Goal: Task Accomplishment & Management: Use online tool/utility

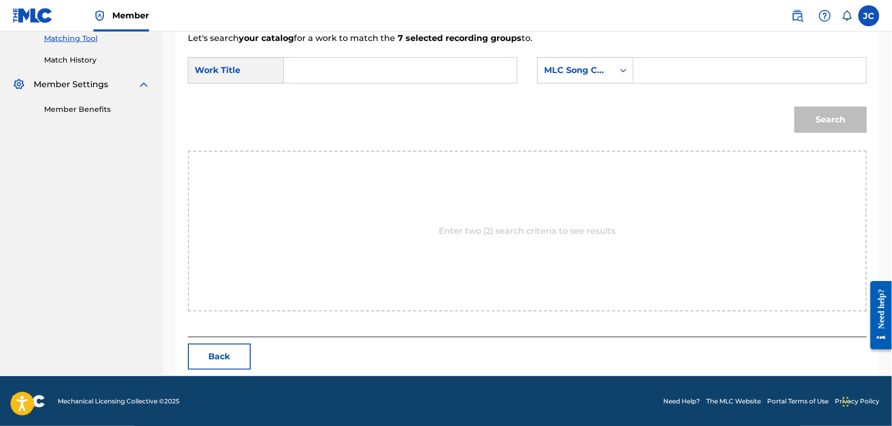
click at [76, 59] on link "Match History" at bounding box center [97, 60] width 106 height 11
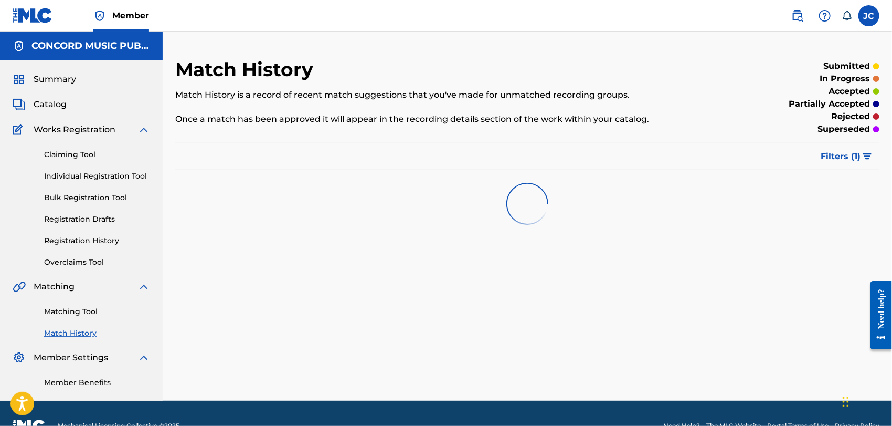
click at [75, 310] on link "Matching Tool" at bounding box center [97, 311] width 106 height 11
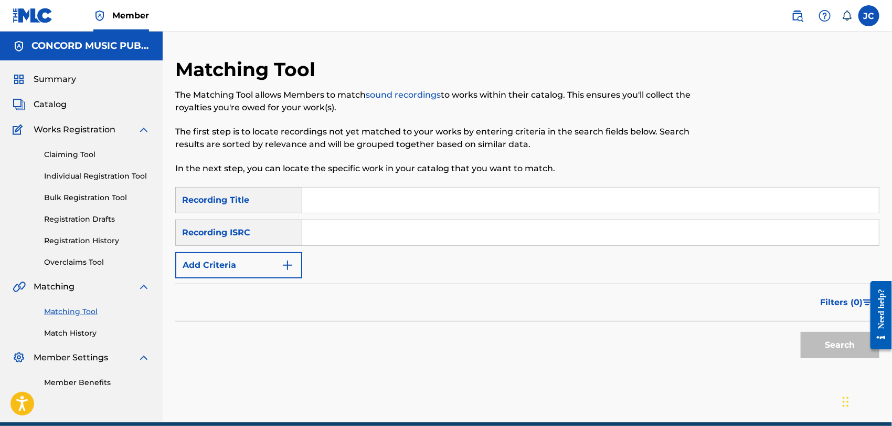
paste input "ESA012007957"
type input "ESA012007957"
click at [819, 345] on button "Search" at bounding box center [840, 345] width 79 height 26
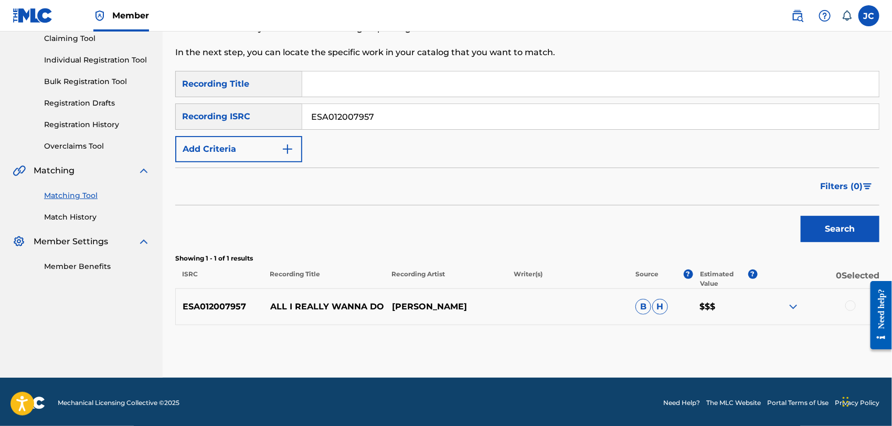
scroll to position [118, 0]
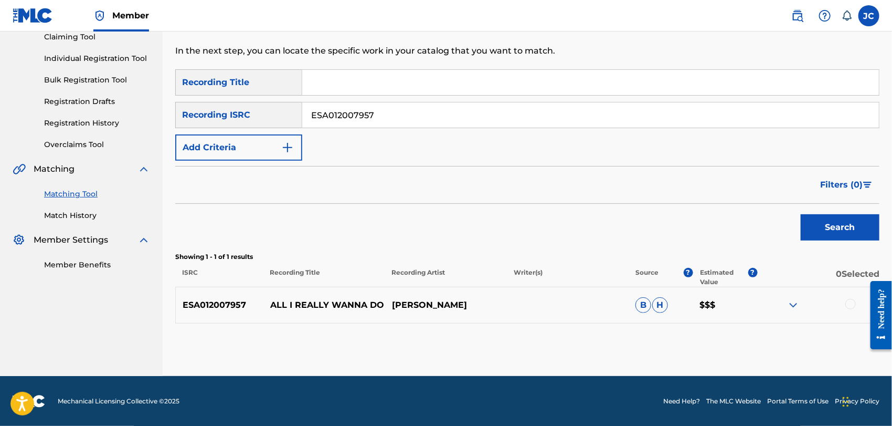
click at [857, 304] on div at bounding box center [818, 305] width 122 height 13
click at [851, 304] on div at bounding box center [851, 304] width 10 height 10
click at [734, 346] on button "Match 1 Group" at bounding box center [738, 340] width 116 height 26
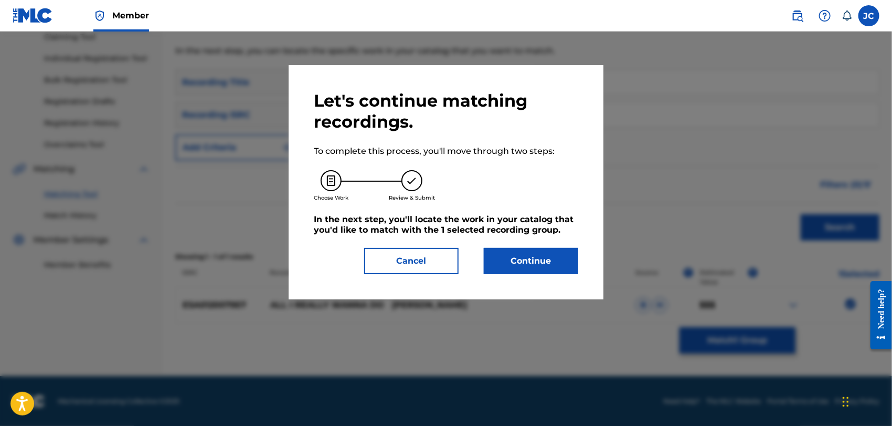
click at [562, 259] on button "Continue" at bounding box center [531, 261] width 94 height 26
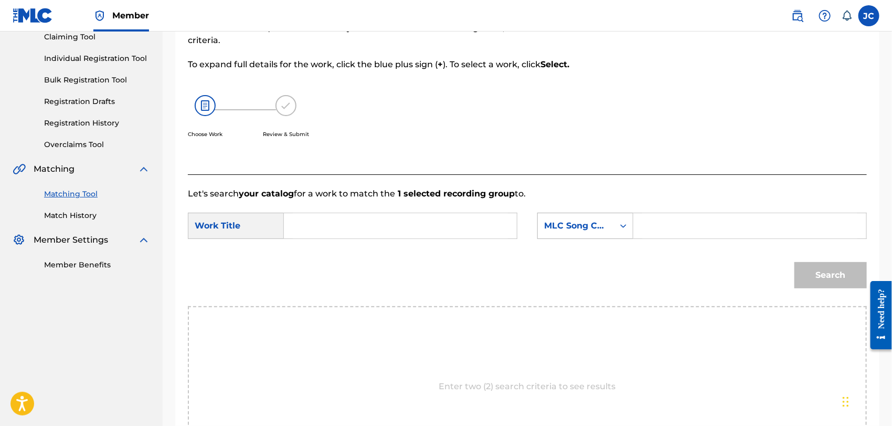
click at [609, 227] on div "MLC Song Code" at bounding box center [576, 226] width 76 height 20
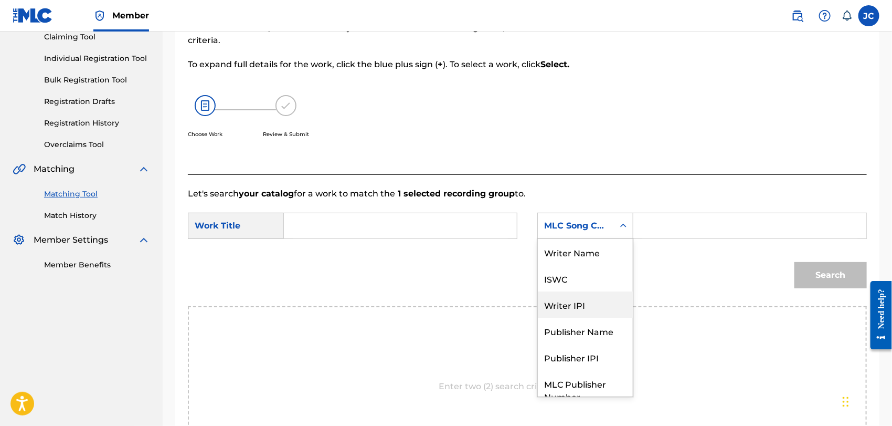
scroll to position [0, 0]
click at [574, 259] on div "Writer Name" at bounding box center [585, 252] width 95 height 26
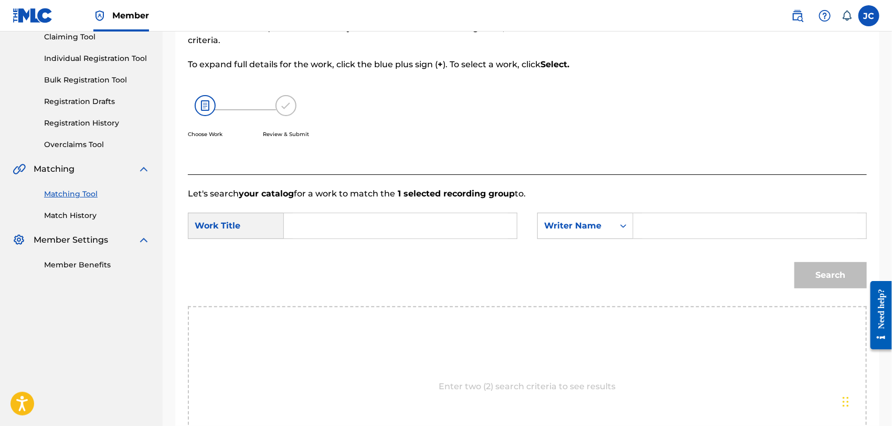
click at [670, 237] on input "Search Form" at bounding box center [749, 225] width 215 height 25
paste input "PROKOFIEFF"
type input "PROKOFIEFF"
click at [92, 216] on link "Match History" at bounding box center [97, 215] width 106 height 11
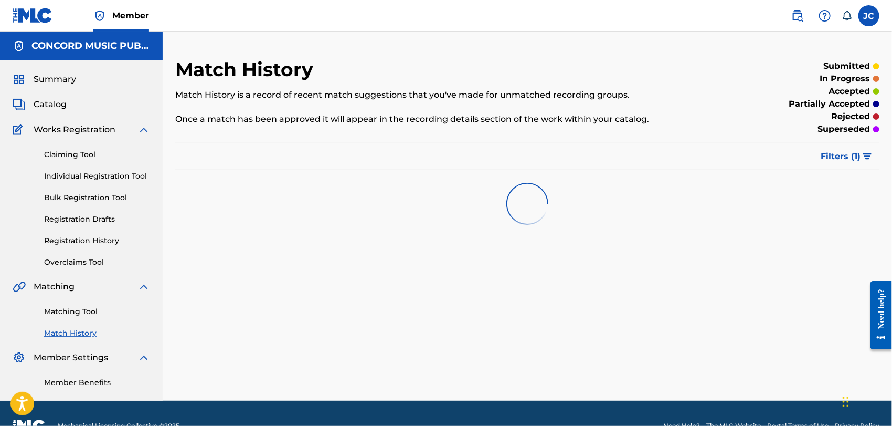
click at [80, 309] on link "Matching Tool" at bounding box center [97, 311] width 106 height 11
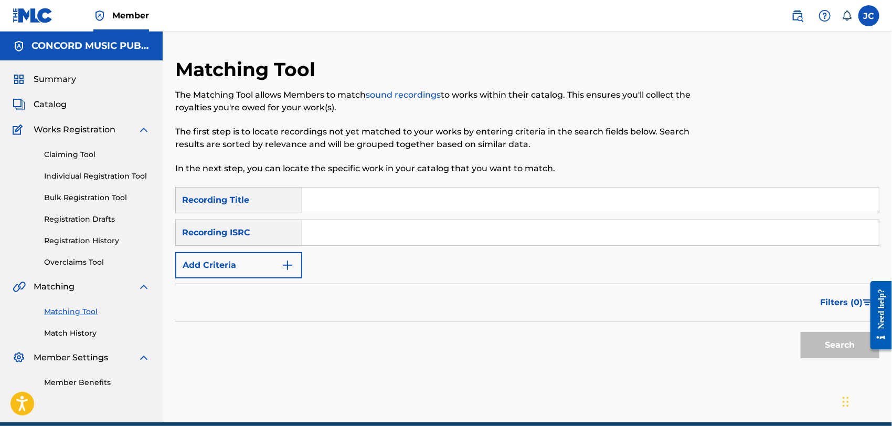
click at [343, 238] on input "Search Form" at bounding box center [590, 232] width 577 height 25
paste input "DEN960801610"
click at [815, 343] on button "Search" at bounding box center [840, 345] width 79 height 26
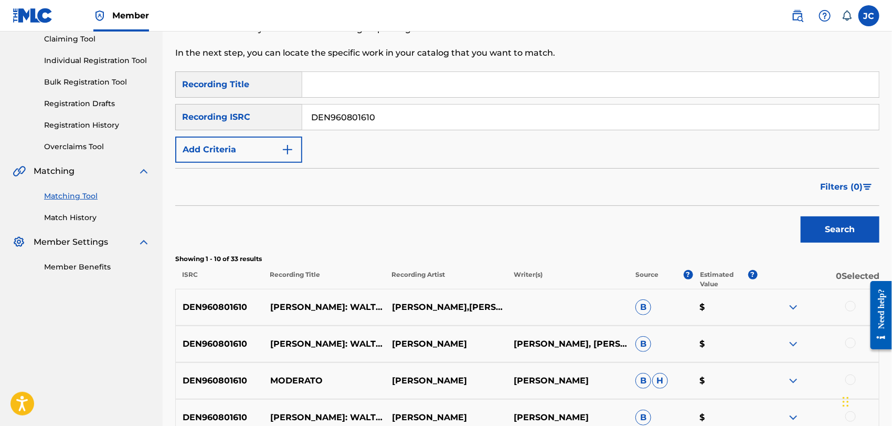
scroll to position [113, 0]
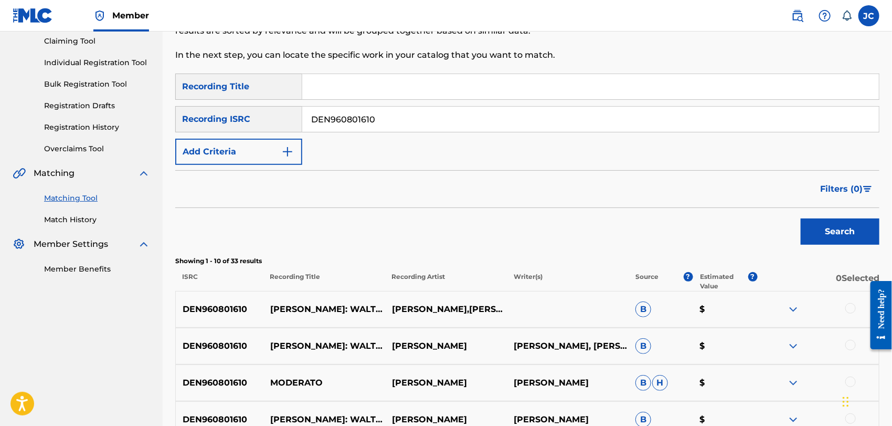
drag, startPoint x: 421, startPoint y: 135, endPoint x: 417, endPoint y: 123, distance: 12.6
click at [421, 135] on div "SearchWithCriteria2585d456-9b05-4a9a-9811-b04da0de487a Recording Title SearchWi…" at bounding box center [527, 118] width 704 height 91
click at [417, 123] on input "DEN960801610" at bounding box center [590, 119] width 577 height 25
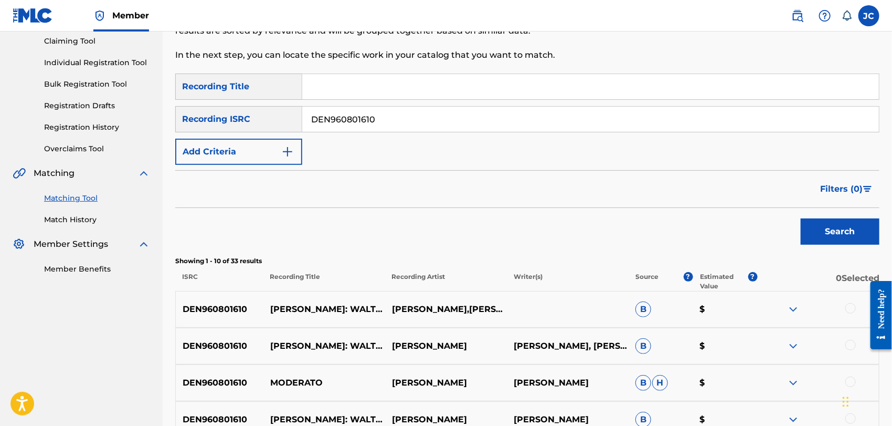
paste input "TCADS1836117"
type input "TCADS1836117"
click at [819, 231] on button "Search" at bounding box center [840, 231] width 79 height 26
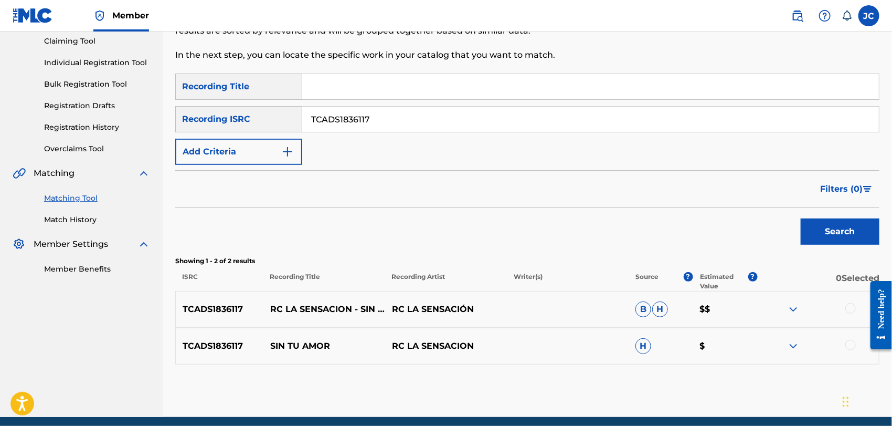
click at [853, 310] on div at bounding box center [851, 308] width 10 height 10
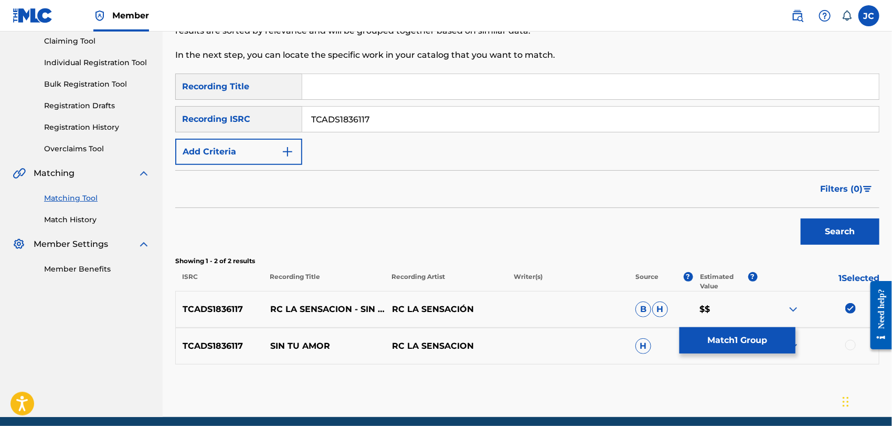
click at [851, 346] on div at bounding box center [851, 345] width 10 height 10
click at [758, 342] on button "Match 2 Groups" at bounding box center [738, 340] width 116 height 26
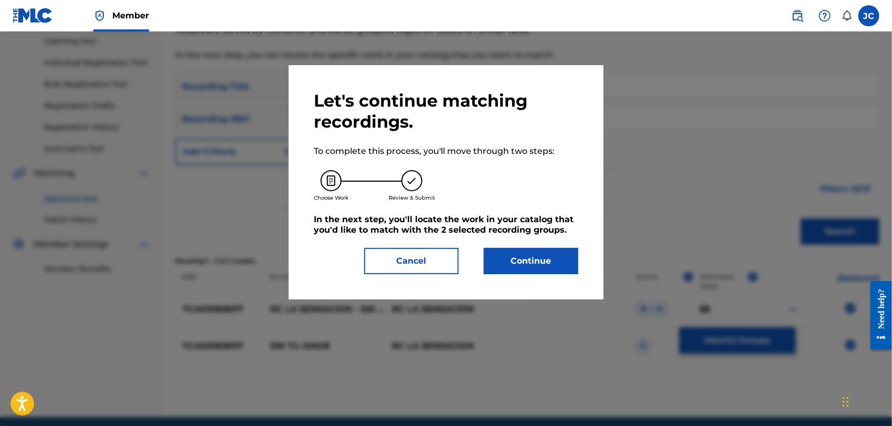
click at [508, 265] on button "Continue" at bounding box center [531, 261] width 94 height 26
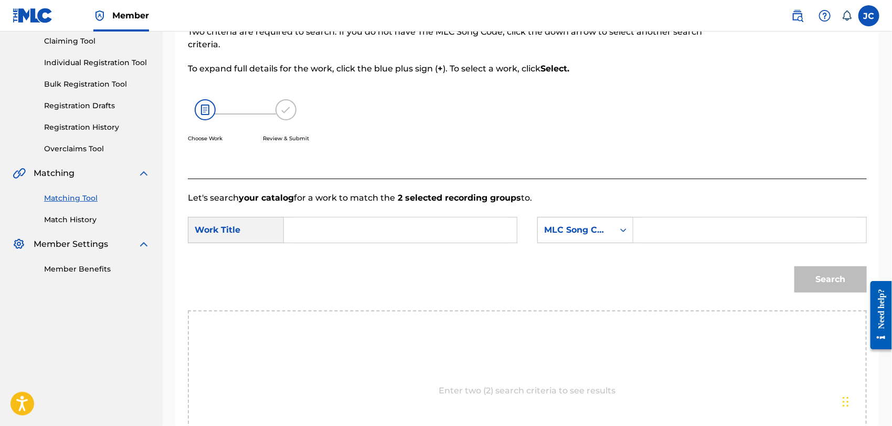
click at [79, 228] on div "Summary Catalog Works Registration Claiming Tool Individual Registration Tool B…" at bounding box center [81, 117] width 163 height 340
click at [76, 224] on link "Match History" at bounding box center [97, 219] width 106 height 11
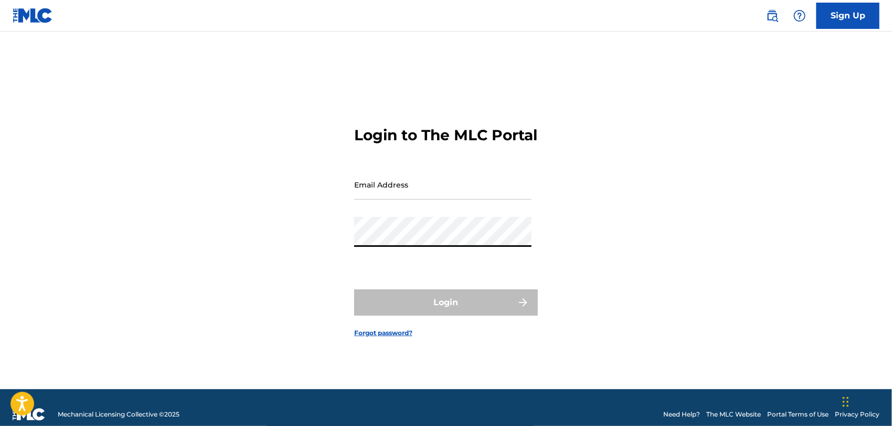
click at [418, 199] on input "Email Address" at bounding box center [442, 185] width 177 height 30
type input "[PERSON_NAME][EMAIL_ADDRESS][PERSON_NAME][DOMAIN_NAME]"
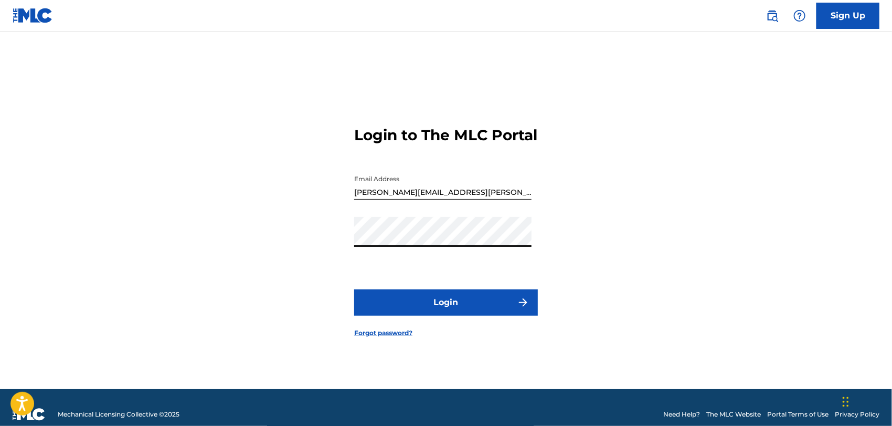
click at [450, 299] on button "Login" at bounding box center [446, 302] width 184 height 26
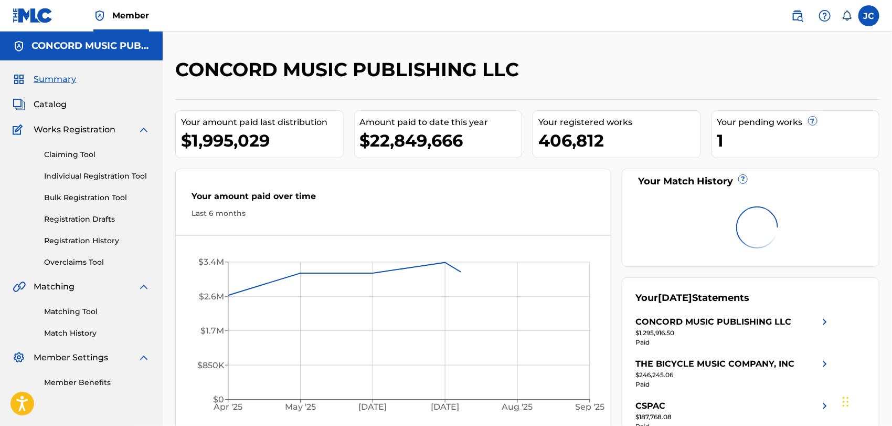
click at [85, 307] on link "Matching Tool" at bounding box center [97, 311] width 106 height 11
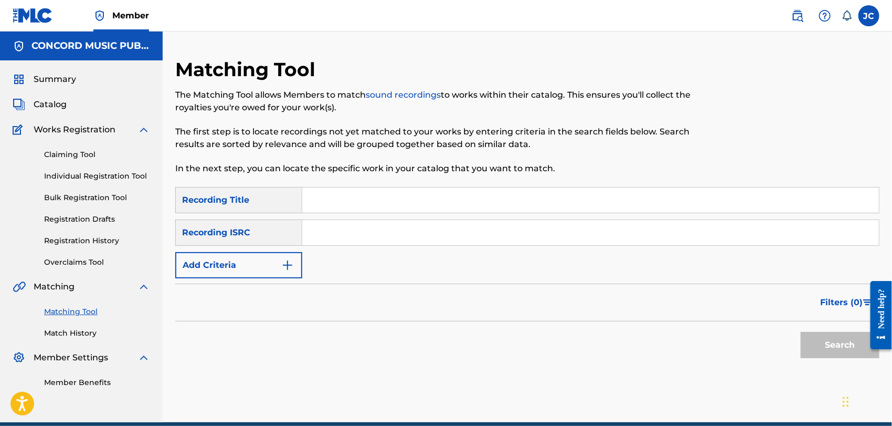
click at [334, 236] on input "Search Form" at bounding box center [590, 232] width 577 height 25
paste input "COC011305202"
type input "COC011305202"
click at [817, 336] on button "Search" at bounding box center [840, 345] width 79 height 26
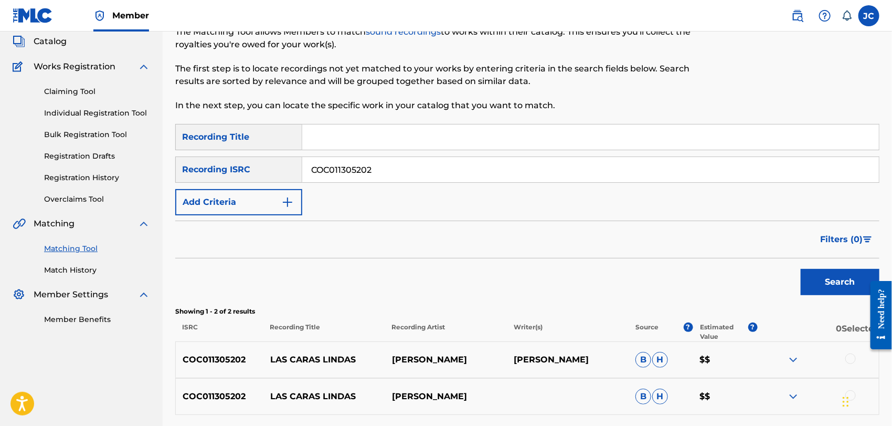
scroll to position [155, 0]
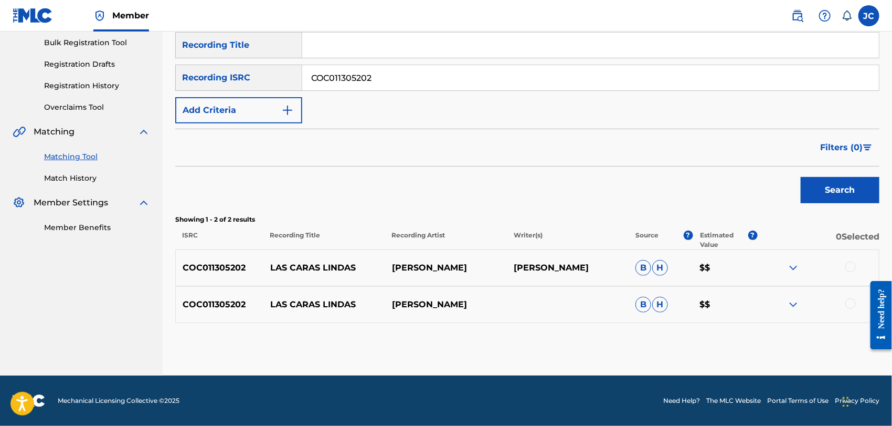
click at [852, 267] on div at bounding box center [851, 266] width 10 height 10
click at [853, 303] on div at bounding box center [851, 303] width 10 height 10
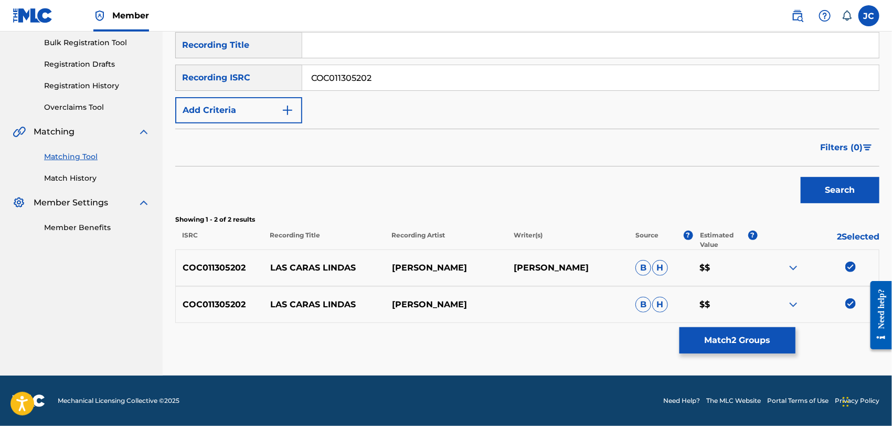
click at [768, 341] on button "Match 2 Groups" at bounding box center [738, 340] width 116 height 26
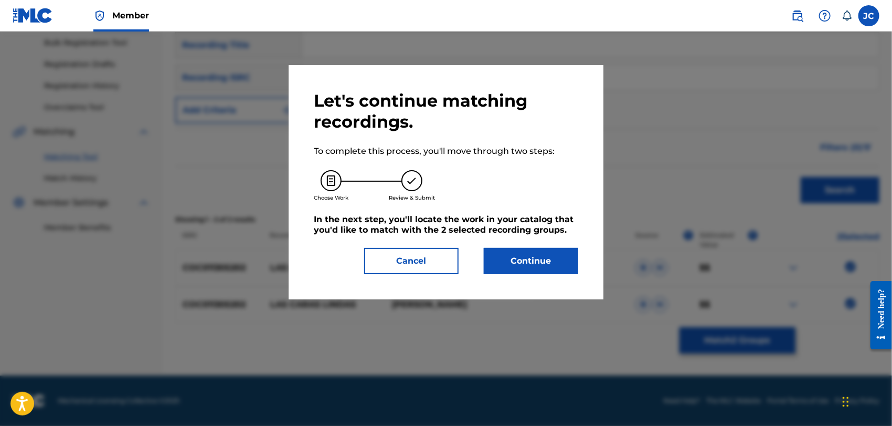
click at [554, 266] on button "Continue" at bounding box center [531, 261] width 94 height 26
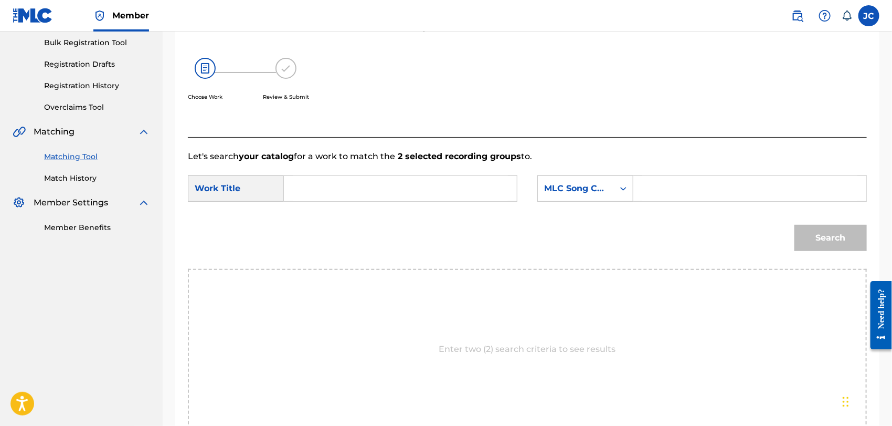
drag, startPoint x: 402, startPoint y: 203, endPoint x: 406, endPoint y: 191, distance: 12.3
click at [402, 202] on div "SearchWithCriteriaf316a294-72e0-4ede-a5e0-f8a8f58ed215 Work Title SearchWithCri…" at bounding box center [527, 191] width 679 height 33
click at [406, 191] on input "Search Form" at bounding box center [400, 188] width 215 height 25
paste input "Las Caras Lindas"
type input "Las Caras Lindas"
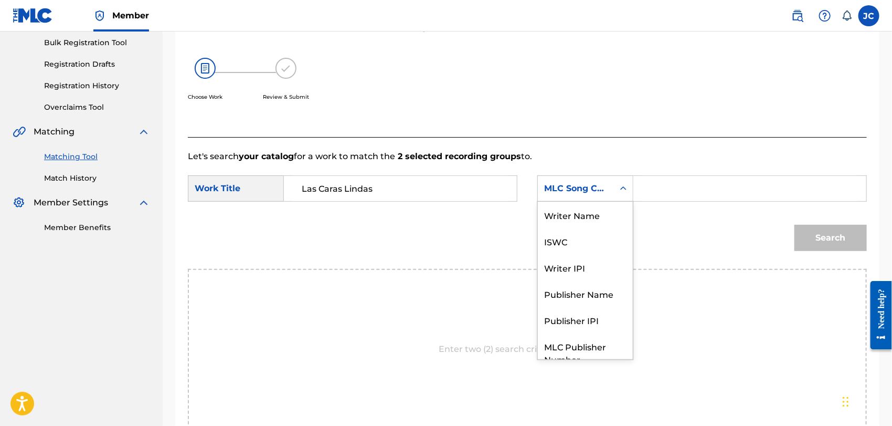
click at [615, 187] on div "Search Form" at bounding box center [623, 188] width 19 height 19
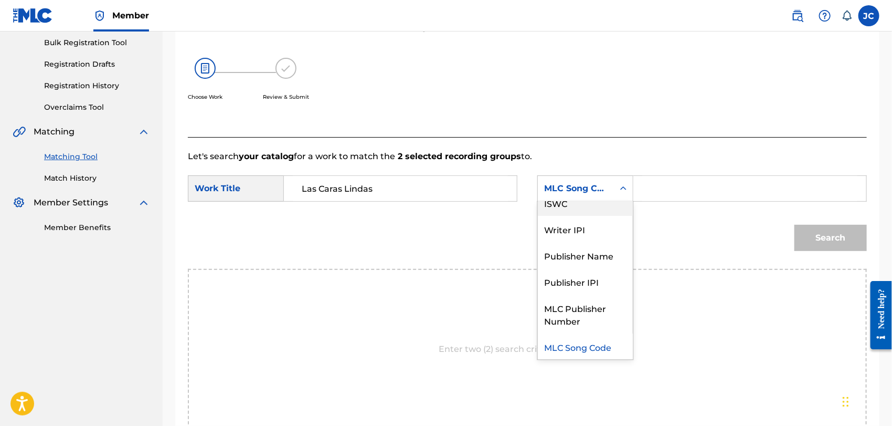
scroll to position [0, 0]
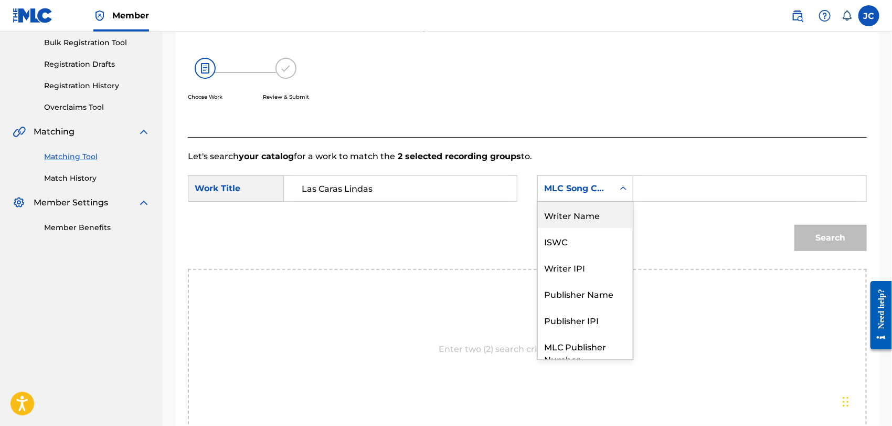
click at [589, 207] on div "Writer Name" at bounding box center [585, 215] width 95 height 26
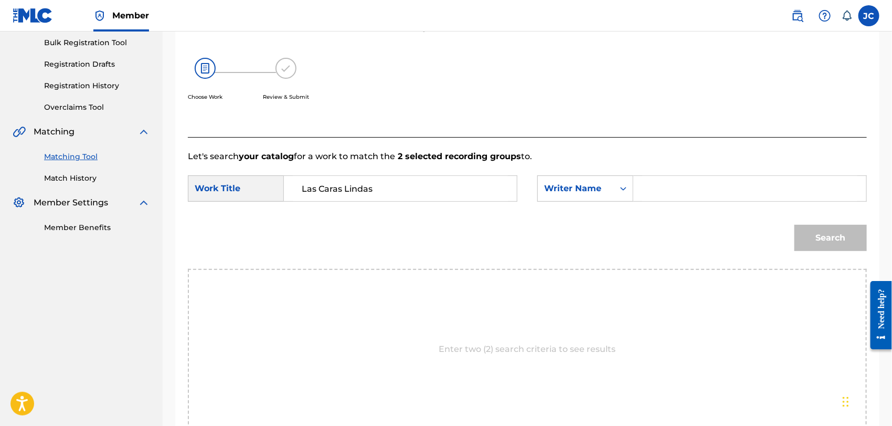
click at [720, 201] on input "Search Form" at bounding box center [749, 188] width 215 height 25
paste input "Curel"
click at [799, 233] on button "Search" at bounding box center [831, 238] width 72 height 26
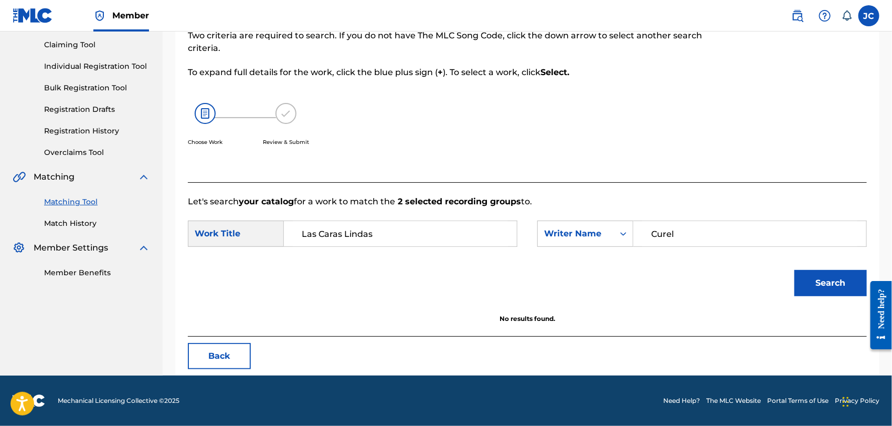
scroll to position [109, 0]
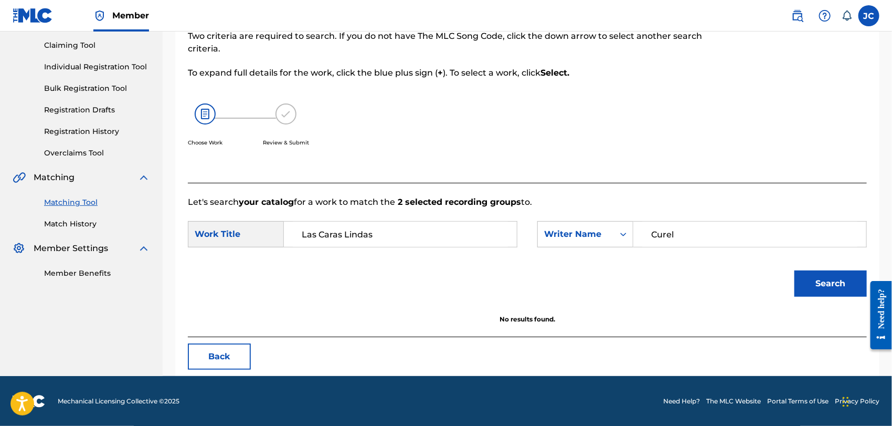
drag, startPoint x: 722, startPoint y: 230, endPoint x: 657, endPoint y: 251, distance: 68.6
click at [628, 244] on div "SearchWithCriteria429dcf18-f20b-4532-a7d6-c9f1d6fafe8b Writer Name Curel" at bounding box center [703, 234] width 330 height 26
paste input "URET"
type input "CURET"
click at [852, 263] on div "Search" at bounding box center [828, 281] width 78 height 42
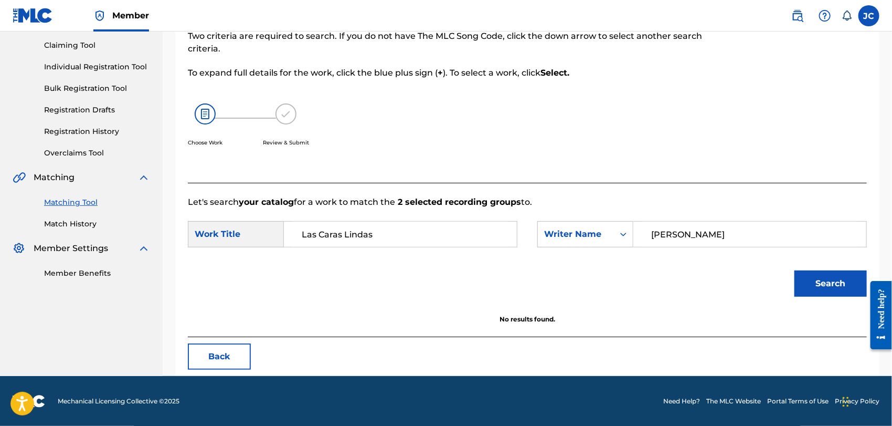
click at [849, 279] on button "Search" at bounding box center [831, 283] width 72 height 26
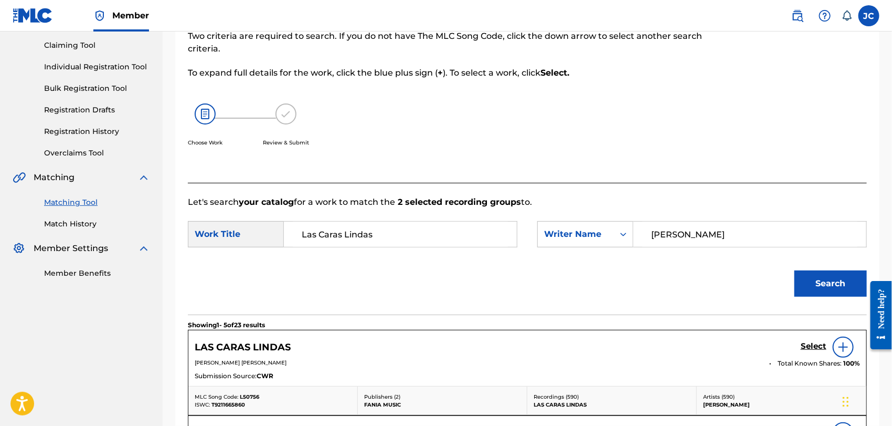
click at [843, 343] on img at bounding box center [843, 347] width 13 height 13
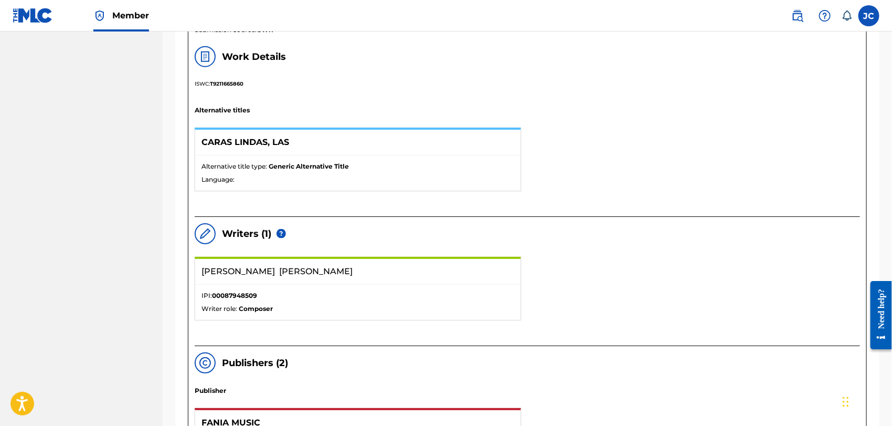
scroll to position [343, 0]
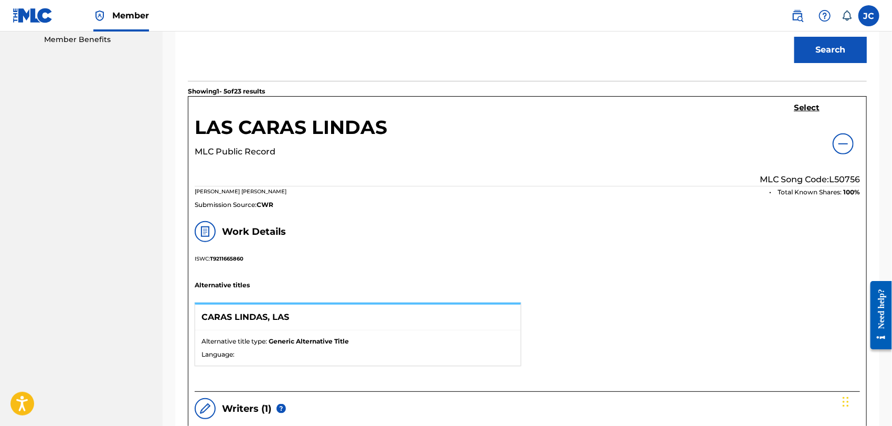
click at [815, 81] on section "Showing 1 - 5 of 23 results" at bounding box center [527, 88] width 679 height 15
drag, startPoint x: 806, startPoint y: 123, endPoint x: 807, endPoint y: 110, distance: 12.6
click at [806, 122] on div "Select MLC Song Code: L50756" at bounding box center [810, 144] width 100 height 83
click at [807, 110] on h5 "Select" at bounding box center [807, 108] width 26 height 10
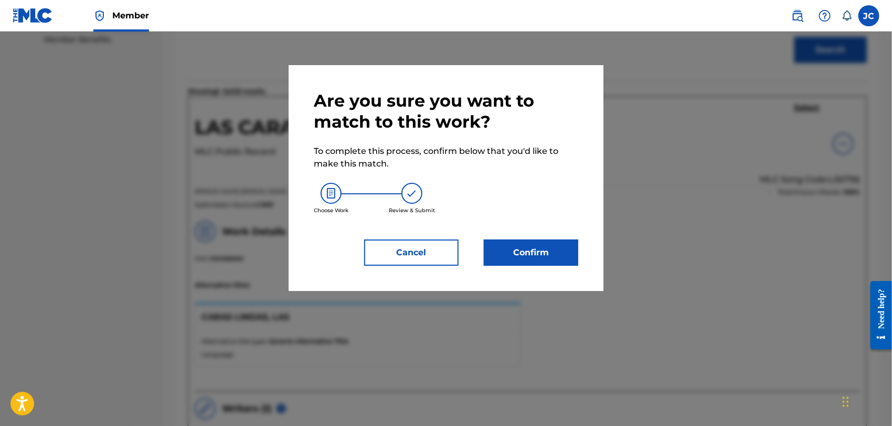
click at [527, 266] on div "Are you sure you want to match to this work? To complete this process, confirm …" at bounding box center [446, 178] width 315 height 226
click at [564, 252] on button "Confirm" at bounding box center [531, 252] width 94 height 26
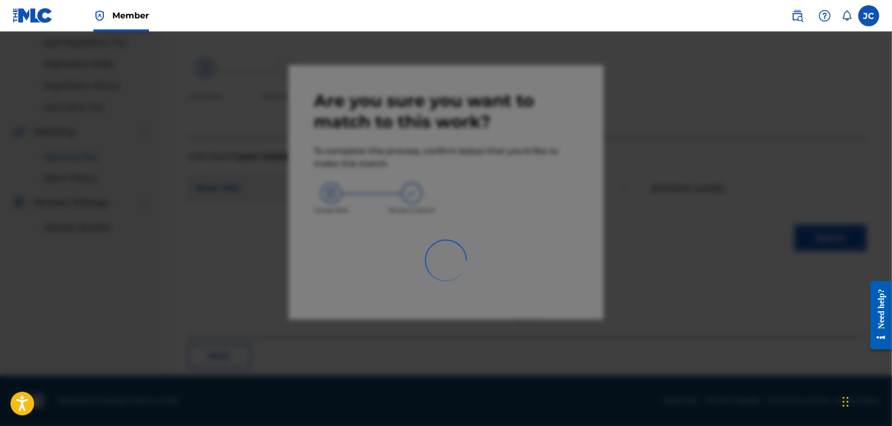
scroll to position [40, 0]
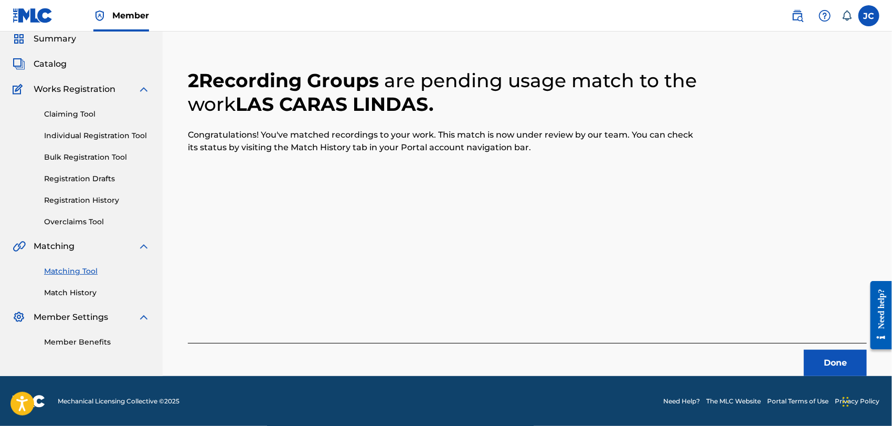
click at [845, 365] on button "Done" at bounding box center [835, 363] width 63 height 26
